Goal: Transaction & Acquisition: Subscribe to service/newsletter

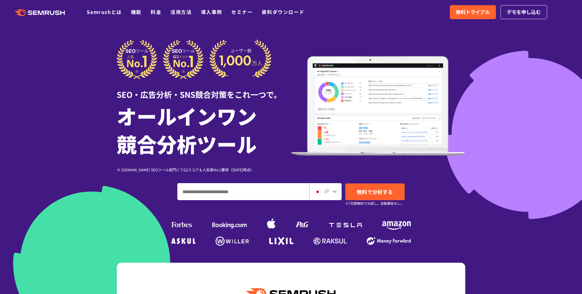
click at [515, 123] on div at bounding box center [291, 169] width 582 height 338
click at [379, 185] on link "無料で分析する" at bounding box center [374, 191] width 59 height 17
click at [462, 15] on span "無料トライアル" at bounding box center [473, 12] width 34 height 8
click at [497, 109] on div at bounding box center [291, 169] width 582 height 338
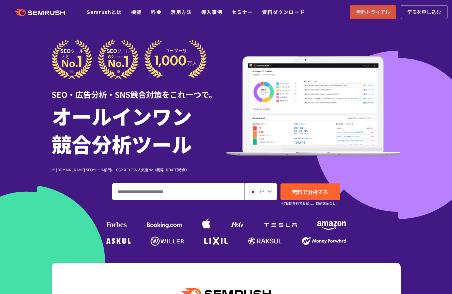
click at [366, 10] on span "無料トライアル" at bounding box center [373, 12] width 34 height 8
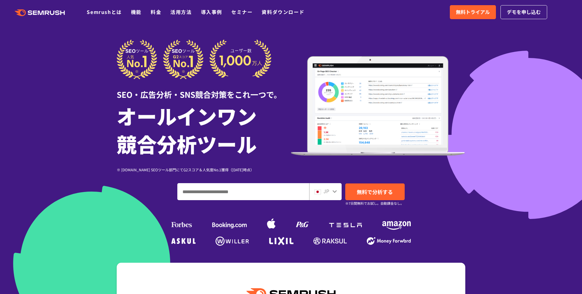
click at [94, 105] on div at bounding box center [291, 169] width 582 height 338
click at [378, 193] on span "無料で分析する" at bounding box center [375, 192] width 36 height 8
click at [464, 15] on span "無料トライアル" at bounding box center [473, 12] width 34 height 8
click at [466, 183] on div "SEO・広告分析・SNS競合対策をこれ一つで。 オールインワン 競合分析ツール ※ G2.com SEOツール部門にてG2スコア＆人気度No.1獲得（2023…" at bounding box center [291, 143] width 361 height 208
click at [355, 195] on link "無料で分析する" at bounding box center [374, 191] width 59 height 17
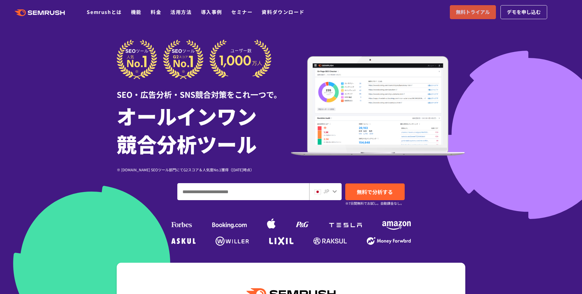
click at [474, 9] on span "無料トライアル" at bounding box center [473, 12] width 34 height 8
click at [454, 191] on div "JP 無料で分析する ※7日間無料でお試し。自動課金なし。" at bounding box center [291, 191] width 349 height 17
click at [365, 193] on span "無料で分析する" at bounding box center [375, 192] width 36 height 8
click at [361, 189] on span "無料で分析する" at bounding box center [375, 192] width 36 height 8
click at [456, 15] on span "無料トライアル" at bounding box center [473, 12] width 34 height 8
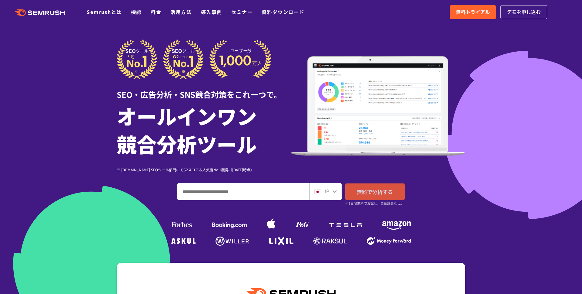
click at [384, 191] on span "無料で分析する" at bounding box center [375, 192] width 36 height 8
click at [474, 12] on span "無料トライアル" at bounding box center [473, 12] width 34 height 8
click at [373, 163] on div "SEO・広告分析・SNS競合対策をこれ一つで。 オールインワン 競合分析ツール ※ [DOMAIN_NAME] SEOツール部門にてG2スコア＆人気度No.1…" at bounding box center [291, 105] width 349 height 133
click at [373, 192] on span "無料で分析する" at bounding box center [375, 192] width 36 height 8
click at [509, 65] on div at bounding box center [291, 169] width 582 height 338
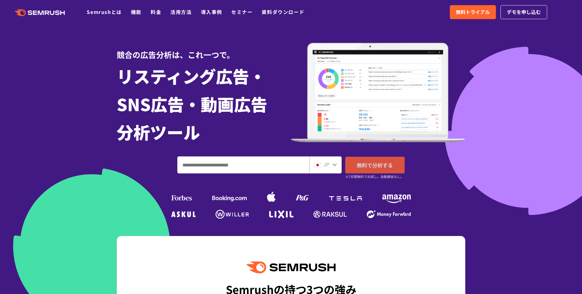
click at [360, 167] on span "無料で分析する" at bounding box center [375, 165] width 36 height 8
